Goal: Task Accomplishment & Management: Use online tool/utility

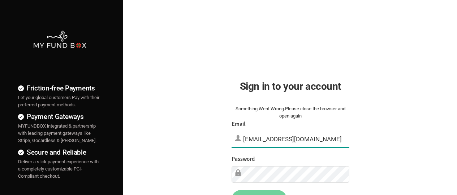
type input "[EMAIL_ADDRESS][DOMAIN_NAME]"
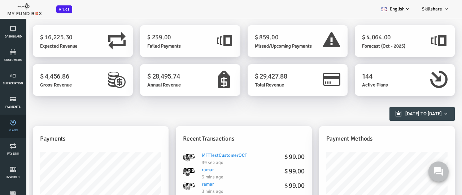
click at [13, 126] on link "Plans" at bounding box center [13, 126] width 22 height 23
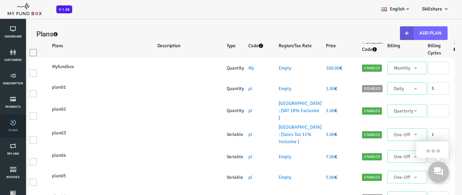
select select "100"
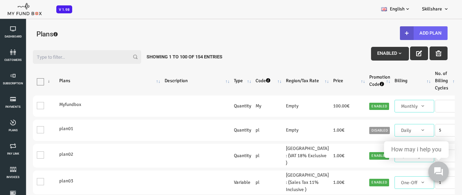
click at [404, 33] on button "Add Plan" at bounding box center [406, 33] width 48 height 14
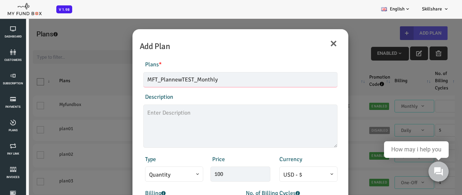
type input "MFT_PlannewTEST_Monthly"
type textarea "MFT_PlannewTEST_description"
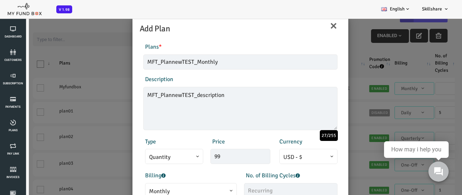
click at [171, 189] on span "Monthly" at bounding box center [173, 191] width 84 height 9
type input "99.00"
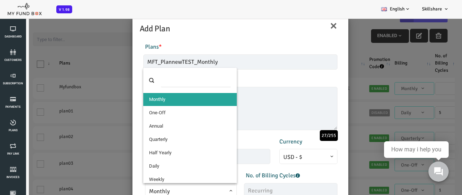
select select "4"
type input "1"
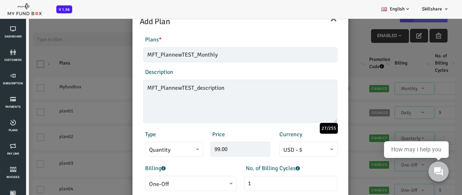
scroll to position [160, 0]
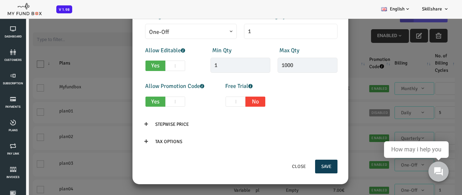
click at [307, 167] on button "Save" at bounding box center [308, 167] width 22 height 14
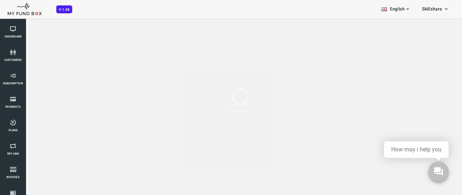
scroll to position [0, 0]
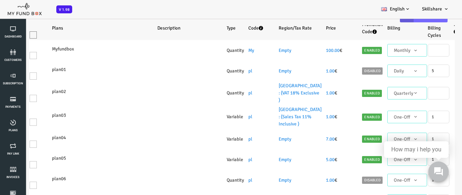
select select "100"
